Goal: Task Accomplishment & Management: Complete application form

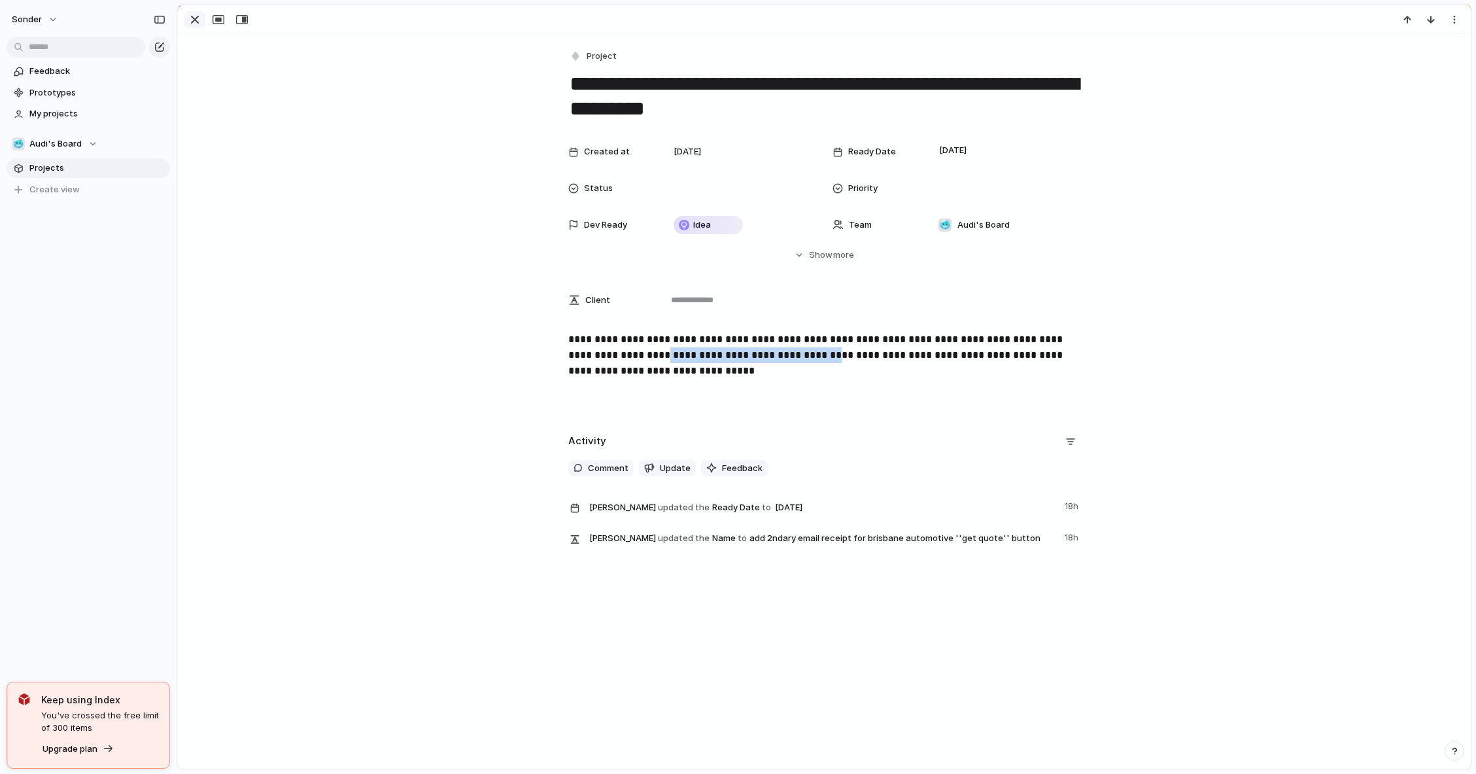
click at [184, 20] on button "button" at bounding box center [194, 19] width 21 height 17
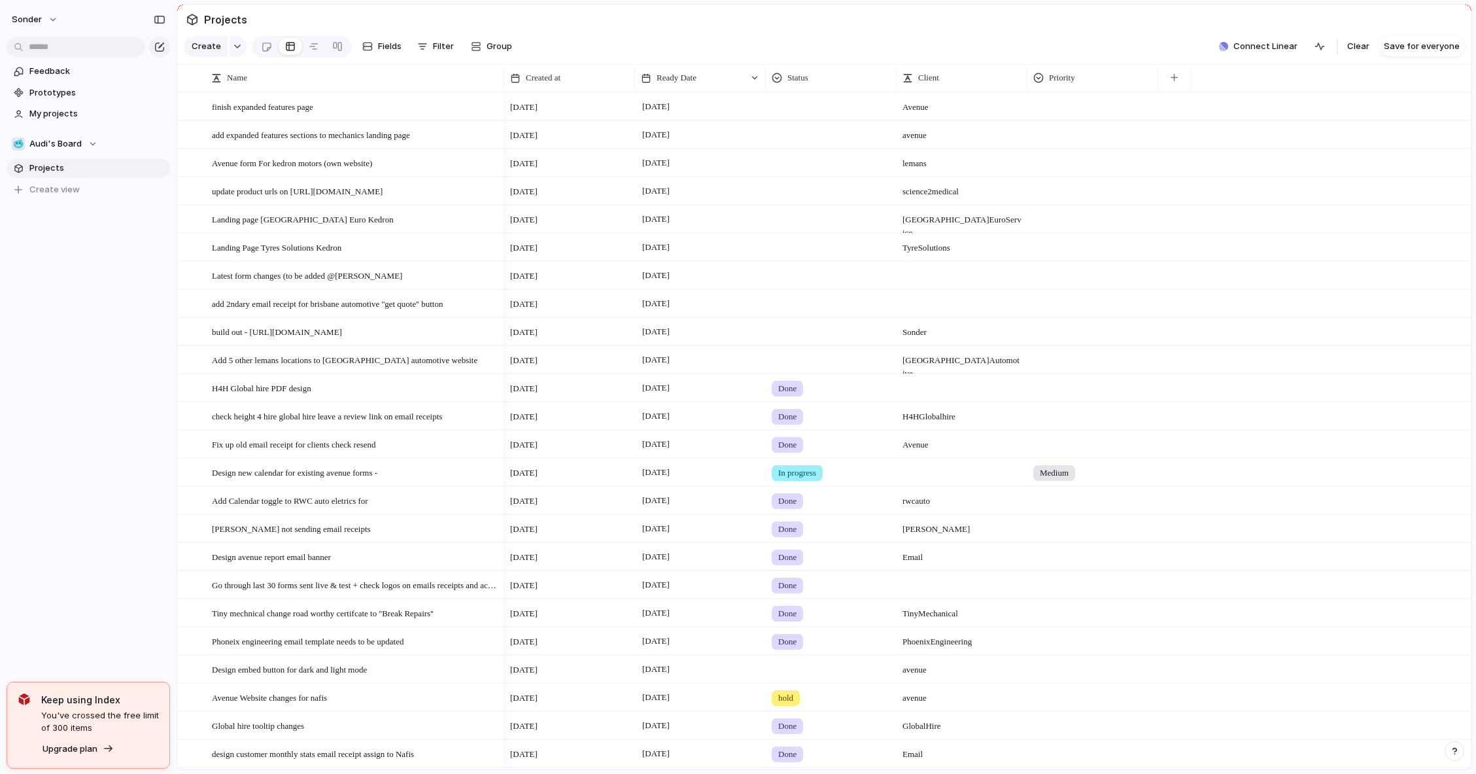
click at [820, 312] on div at bounding box center [832, 301] width 130 height 22
click at [801, 415] on span "In progress" at bounding box center [804, 412] width 46 height 13
click at [784, 367] on span "In progress" at bounding box center [797, 360] width 38 height 13
click at [797, 468] on span "In progress" at bounding box center [804, 468] width 46 height 13
click at [937, 373] on div at bounding box center [962, 359] width 131 height 27
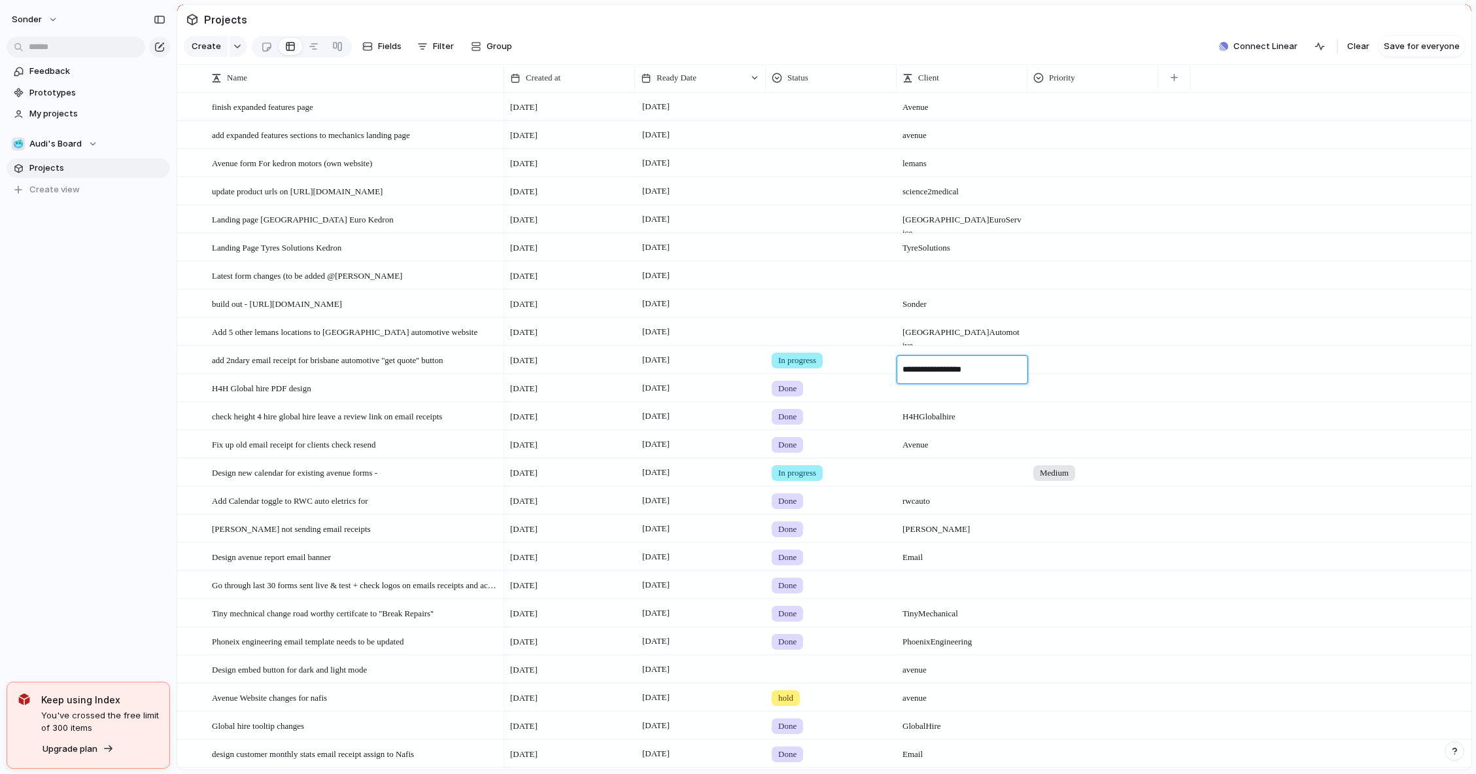
type textarea "**********"
click at [795, 367] on span "In progress" at bounding box center [797, 360] width 38 height 13
click at [800, 371] on div "Live Done In progress hold No Status" at bounding box center [738, 387] width 1476 height 774
click at [804, 367] on span "In progress" at bounding box center [797, 360] width 38 height 13
click at [361, 366] on div "Live Done In progress hold No Status" at bounding box center [738, 387] width 1476 height 774
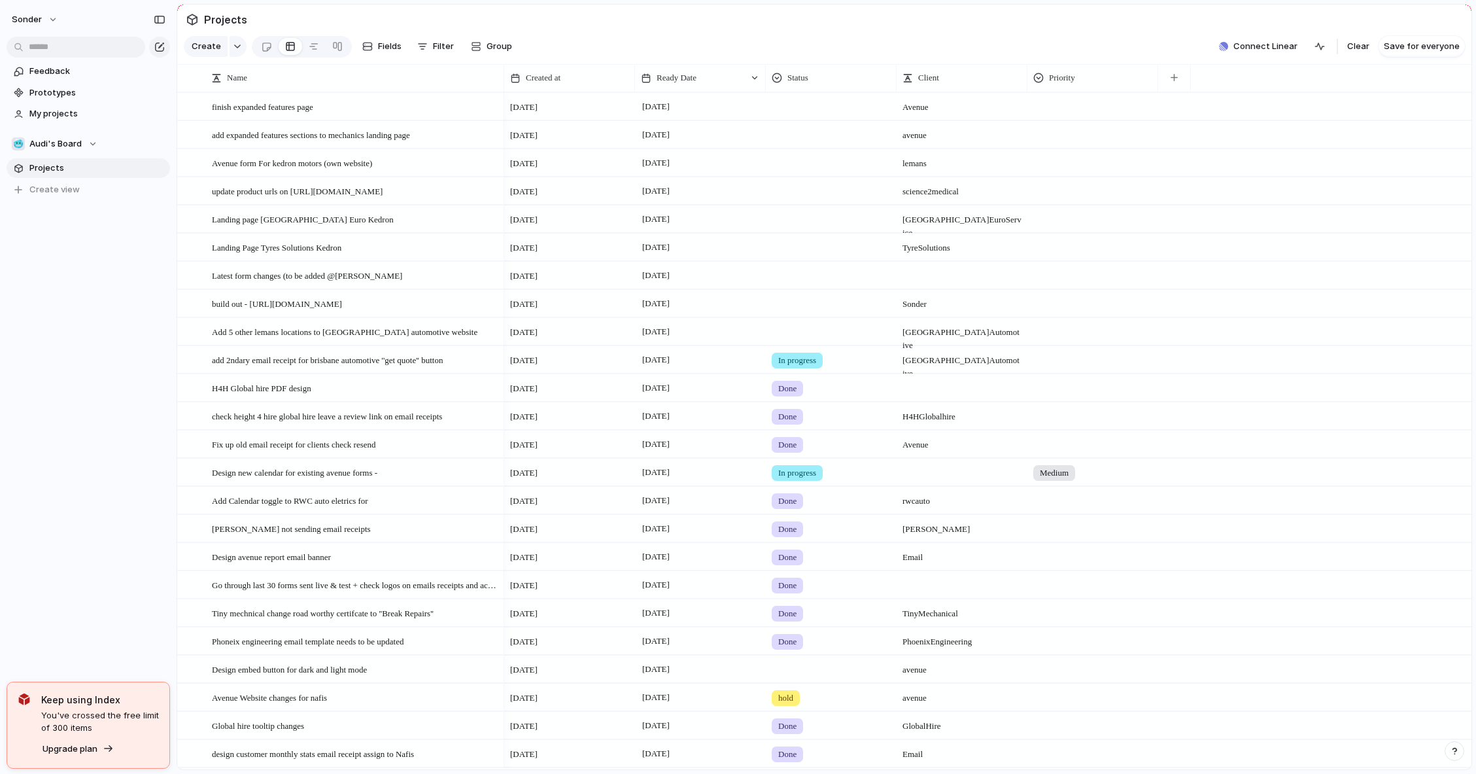
click at [807, 367] on span "In progress" at bounding box center [797, 360] width 38 height 13
click at [799, 491] on div "hold" at bounding box center [789, 491] width 31 height 16
click at [203, 53] on span "Create" at bounding box center [206, 46] width 29 height 13
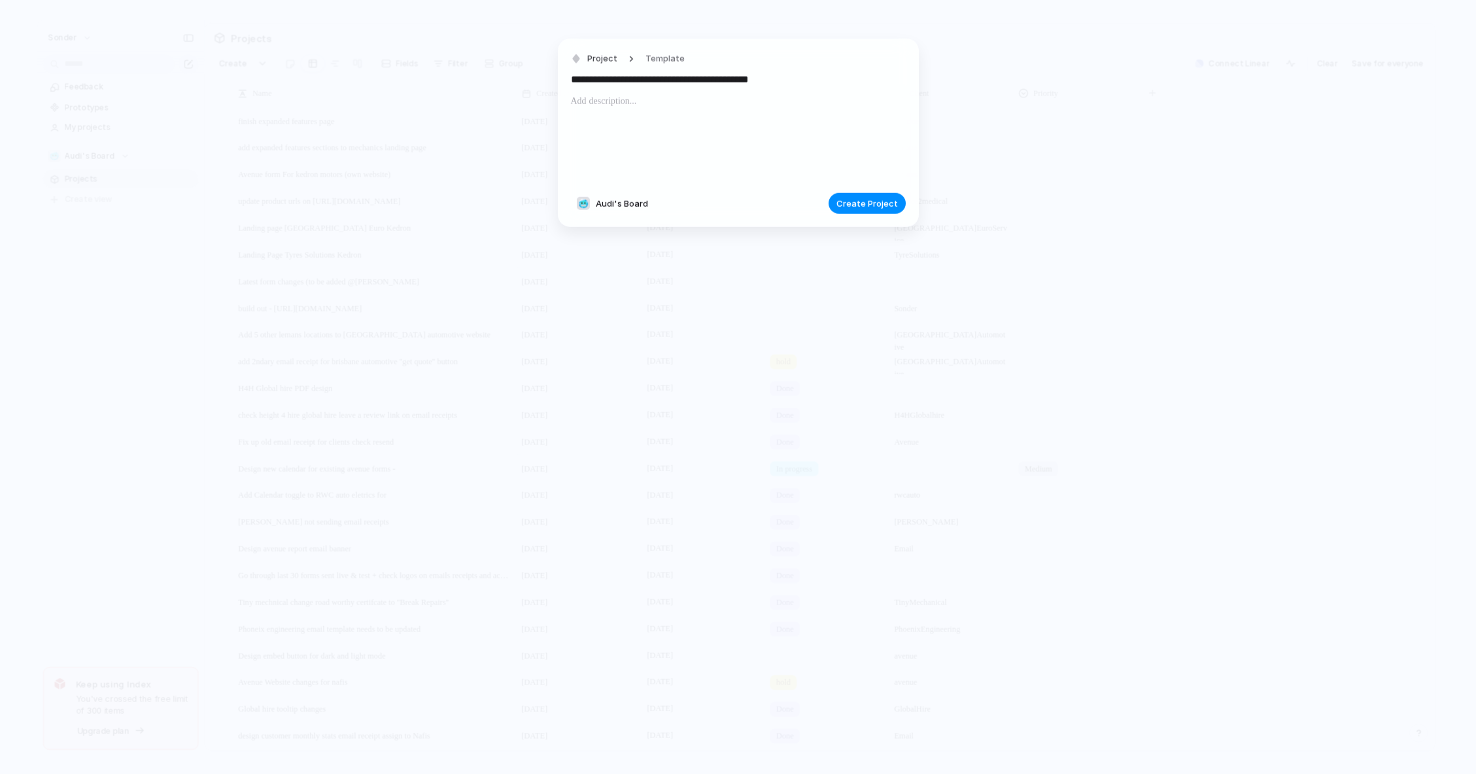
type input "**********"
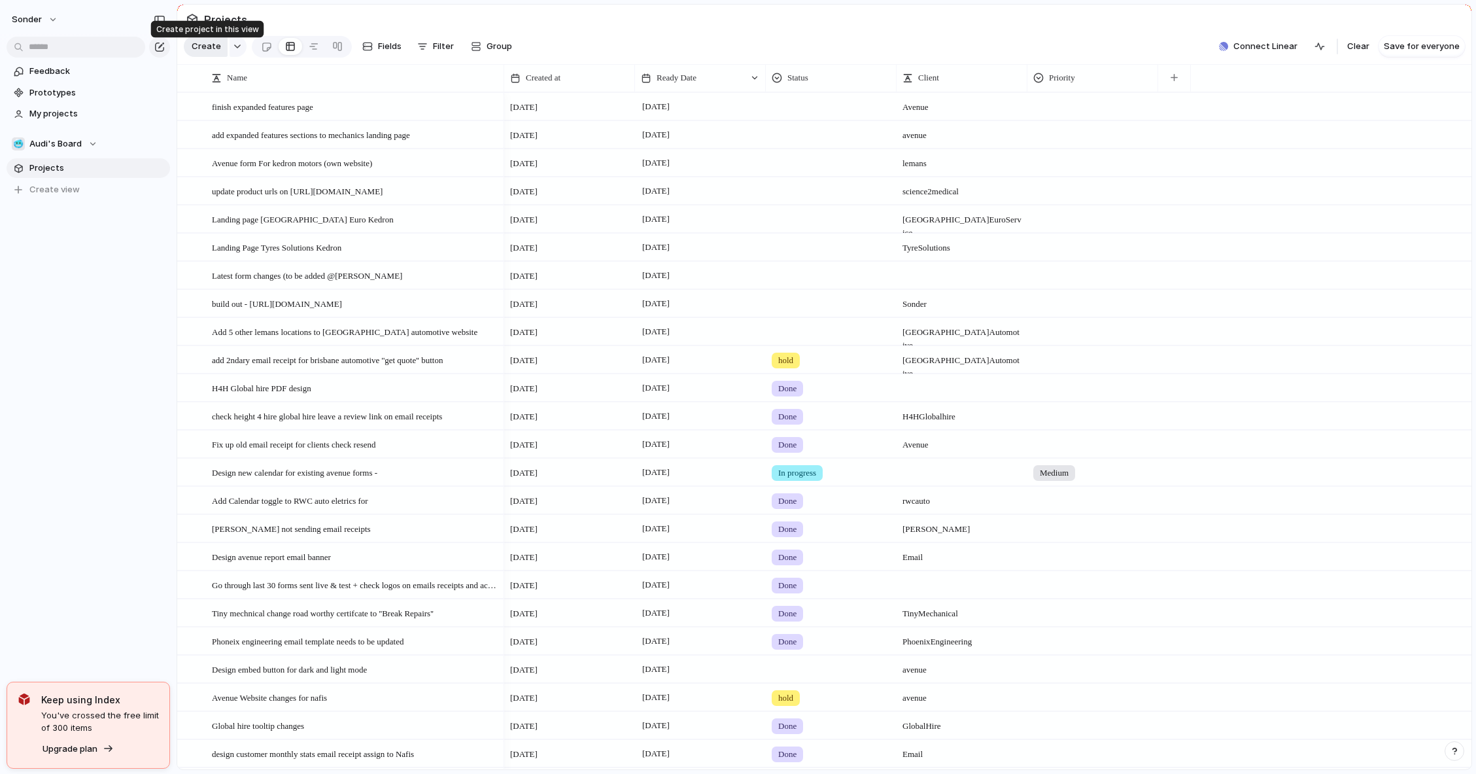
click at [217, 49] on span "Create" at bounding box center [206, 46] width 29 height 13
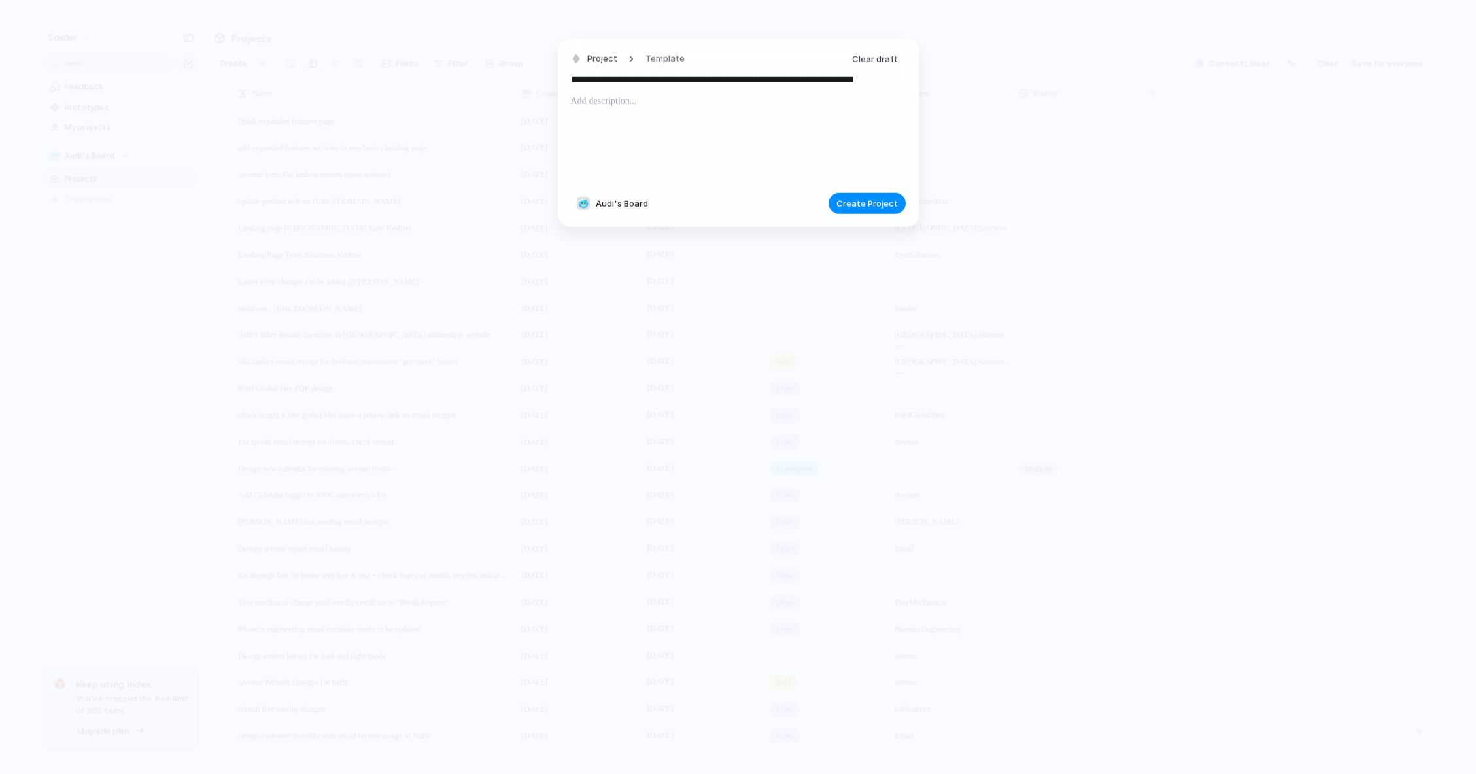
scroll to position [0, 69]
type input "**********"
click at [858, 200] on span "Create Project" at bounding box center [867, 203] width 61 height 13
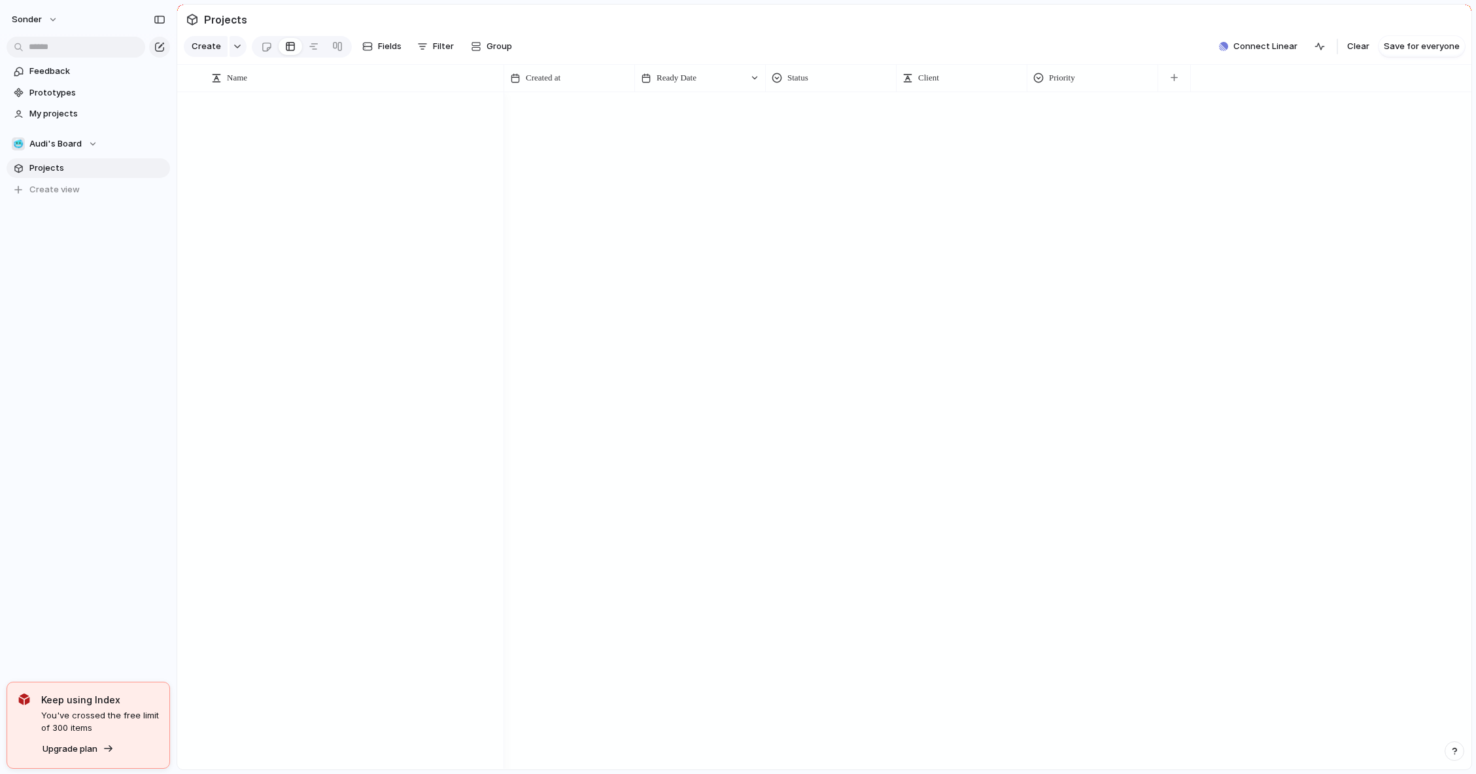
scroll to position [2496, 0]
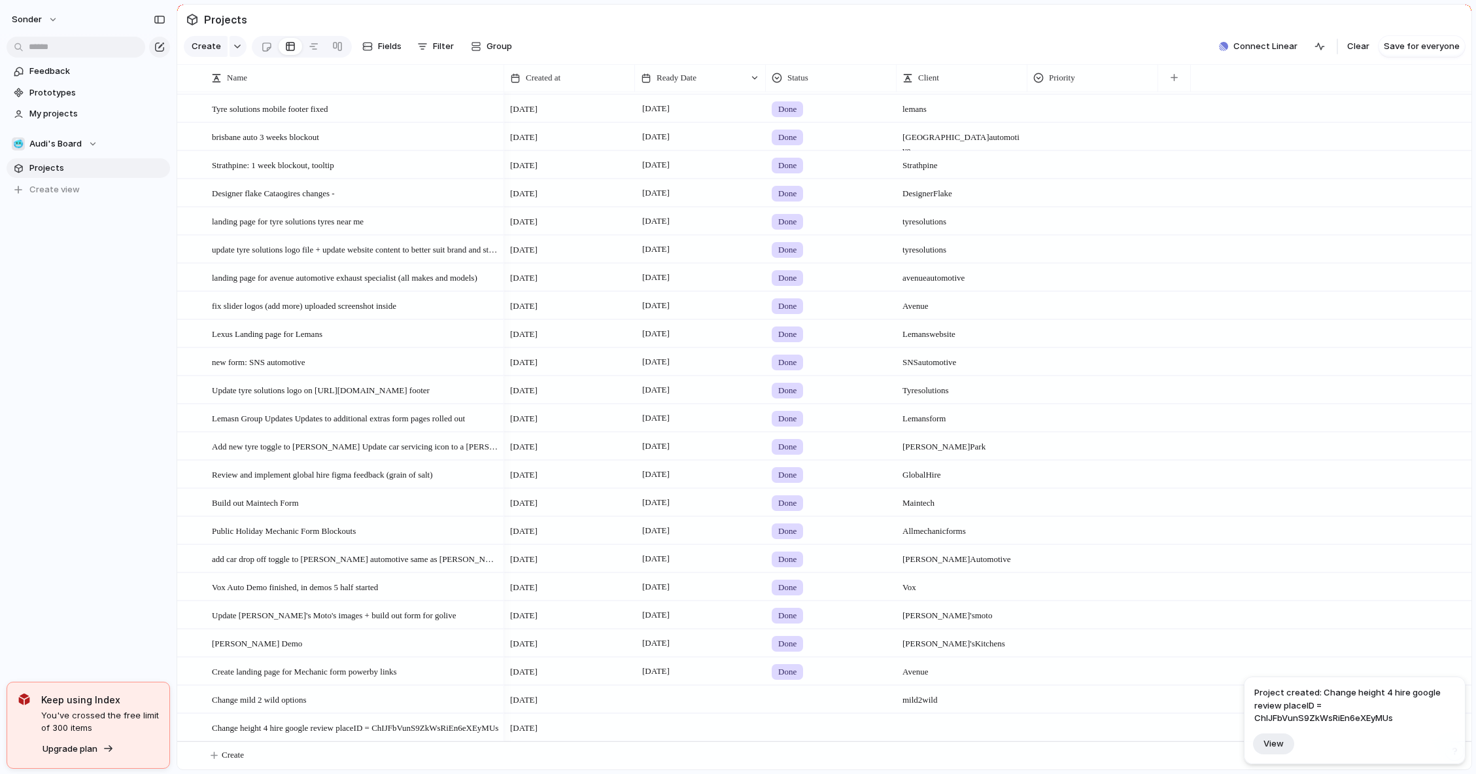
click at [663, 725] on div at bounding box center [700, 727] width 131 height 27
click at [770, 695] on button "25" at bounding box center [772, 690] width 24 height 24
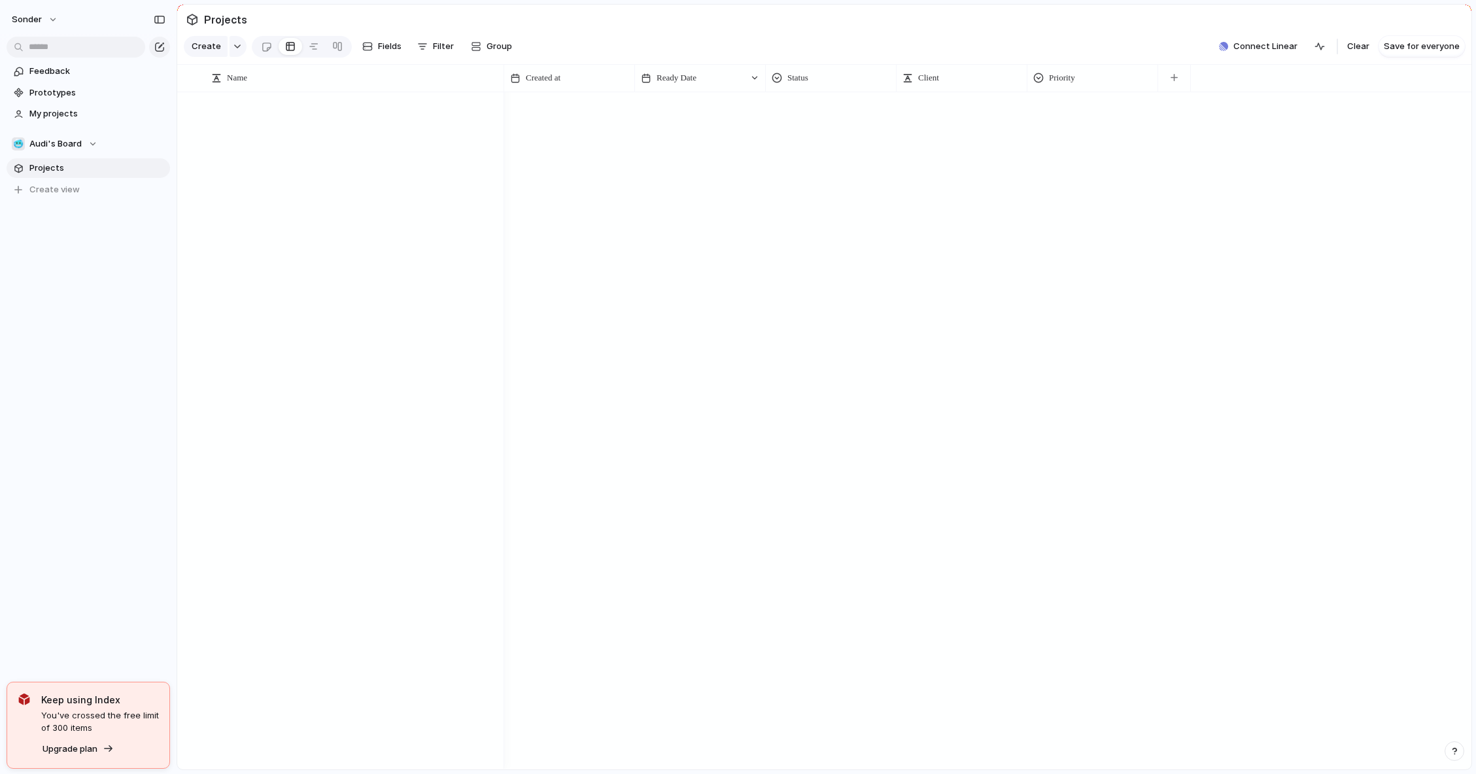
scroll to position [0, 0]
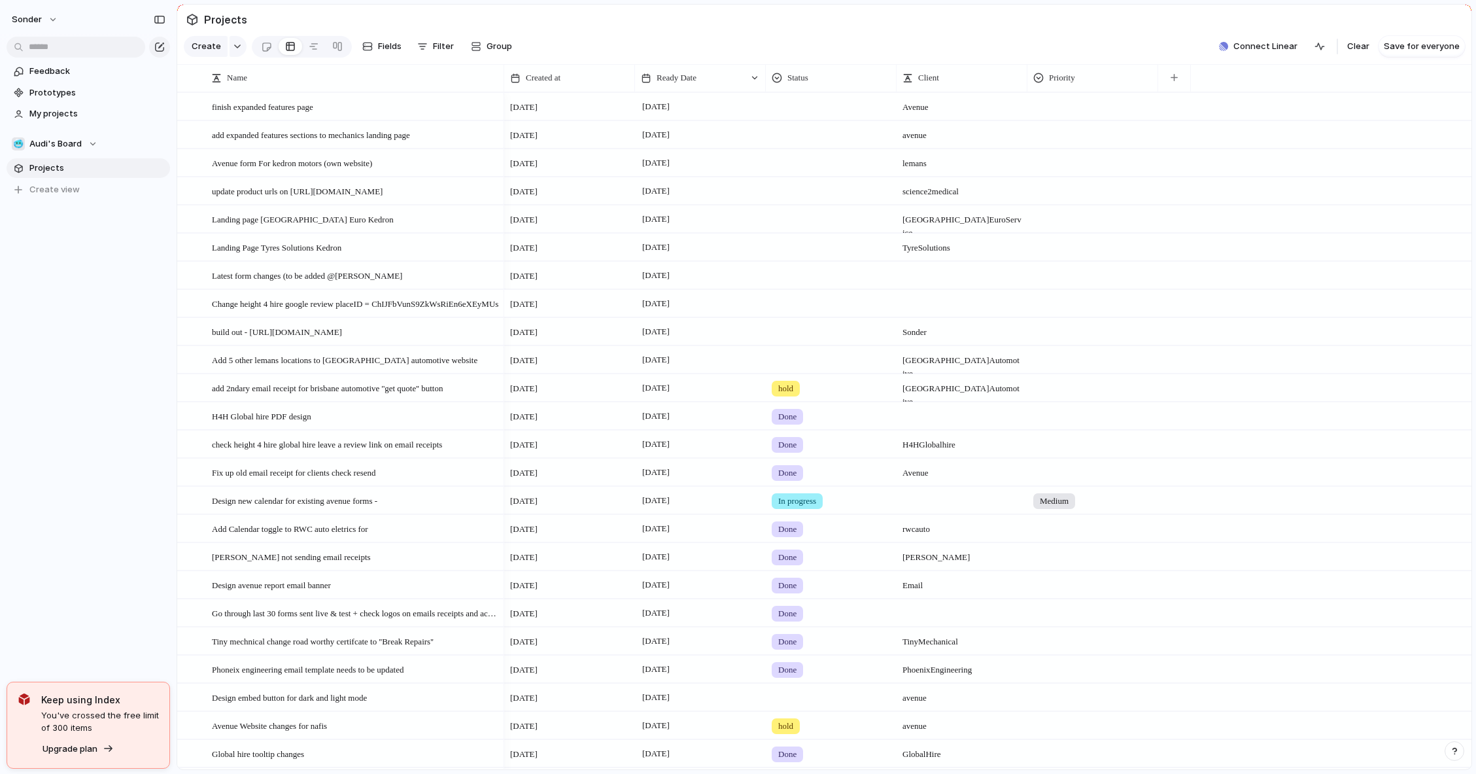
click at [796, 311] on div at bounding box center [832, 301] width 130 height 22
click at [793, 438] on span "hold" at bounding box center [790, 434] width 18 height 13
click at [962, 317] on div at bounding box center [962, 303] width 131 height 27
type textarea "**********"
click at [383, 311] on span "Change height 4 hire google review placeID = ChIJFbVunS9ZkWsRiEn6eXEyMUs" at bounding box center [355, 303] width 286 height 15
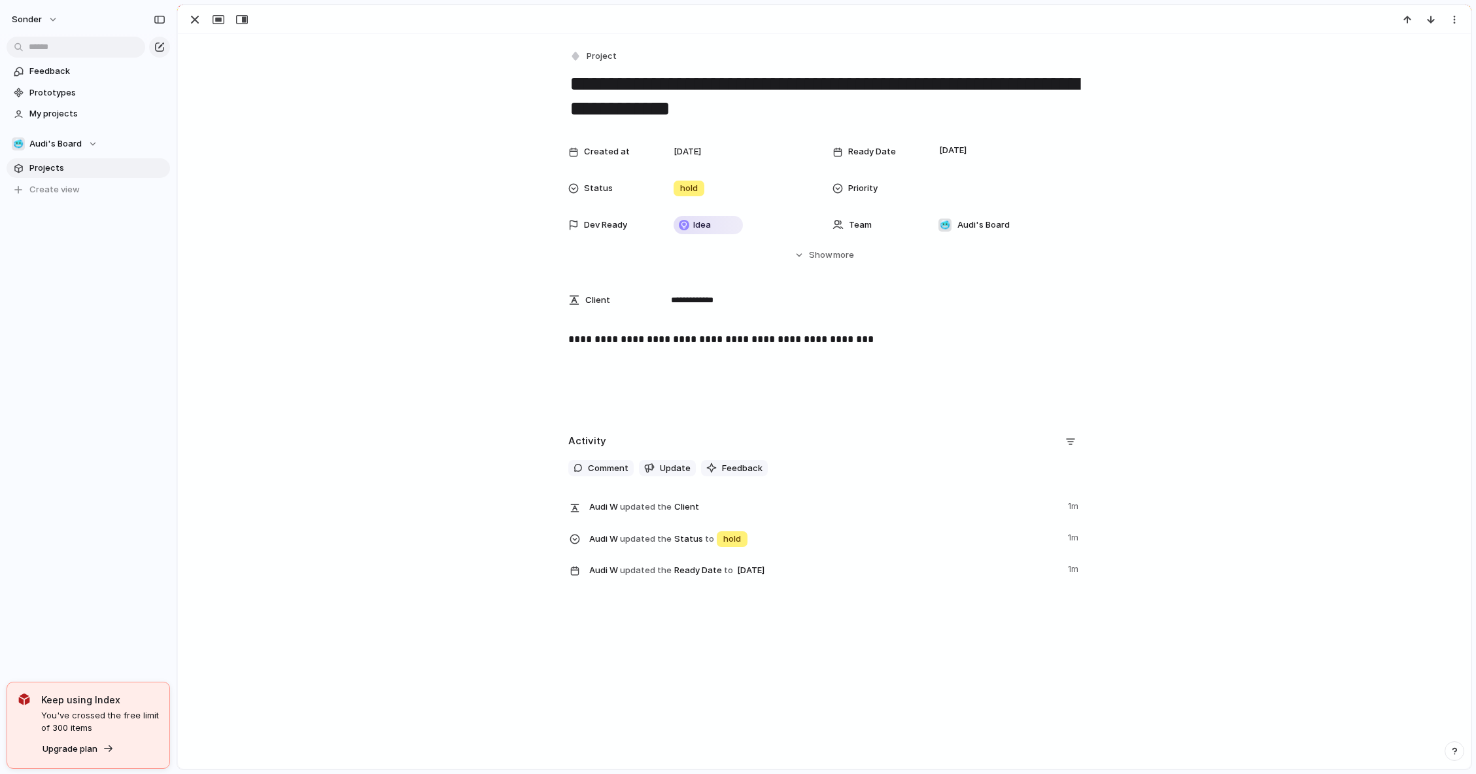
click at [181, 17] on div at bounding box center [824, 19] width 1293 height 29
